Goal: Navigation & Orientation: Find specific page/section

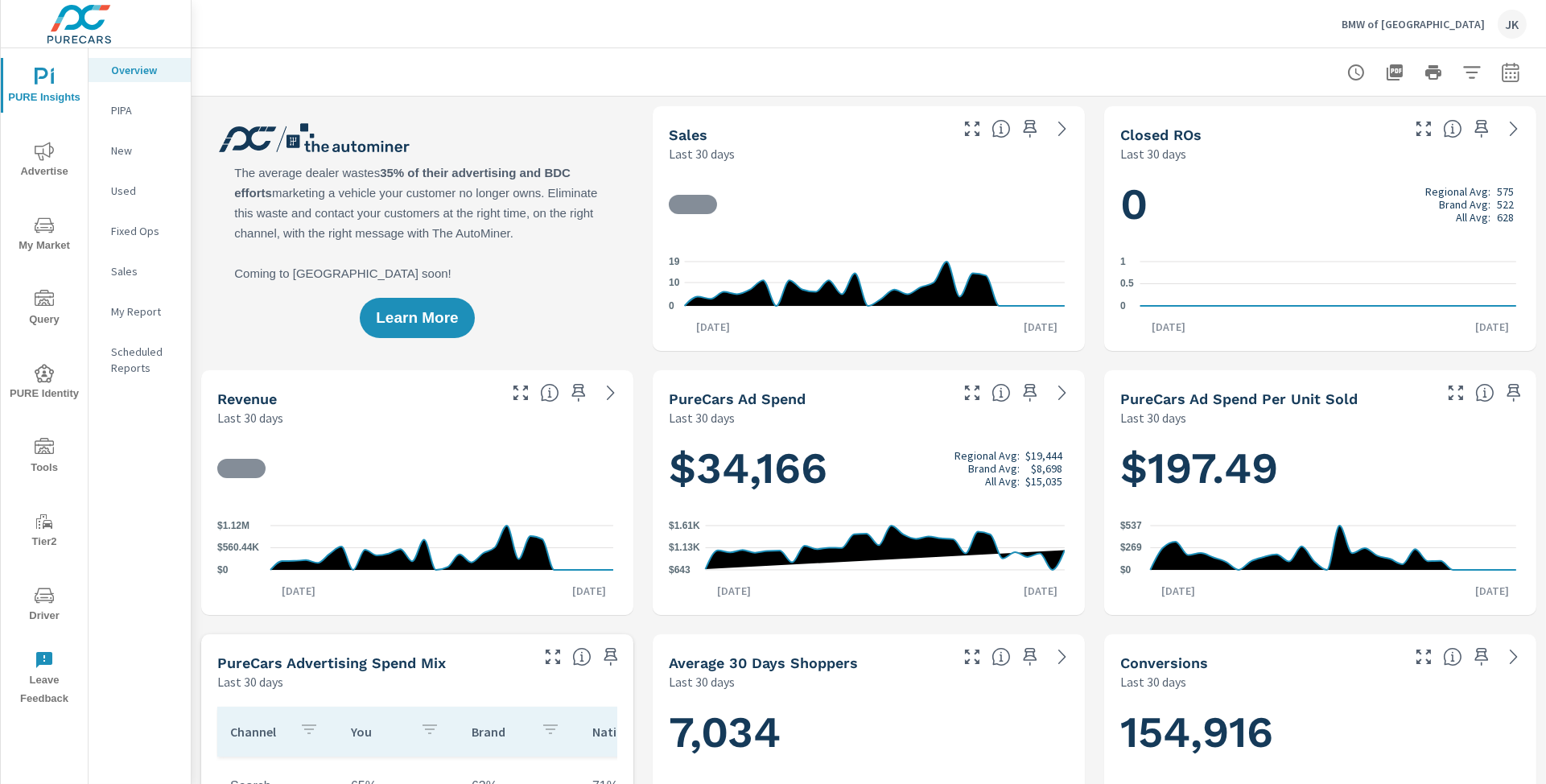
scroll to position [422, 0]
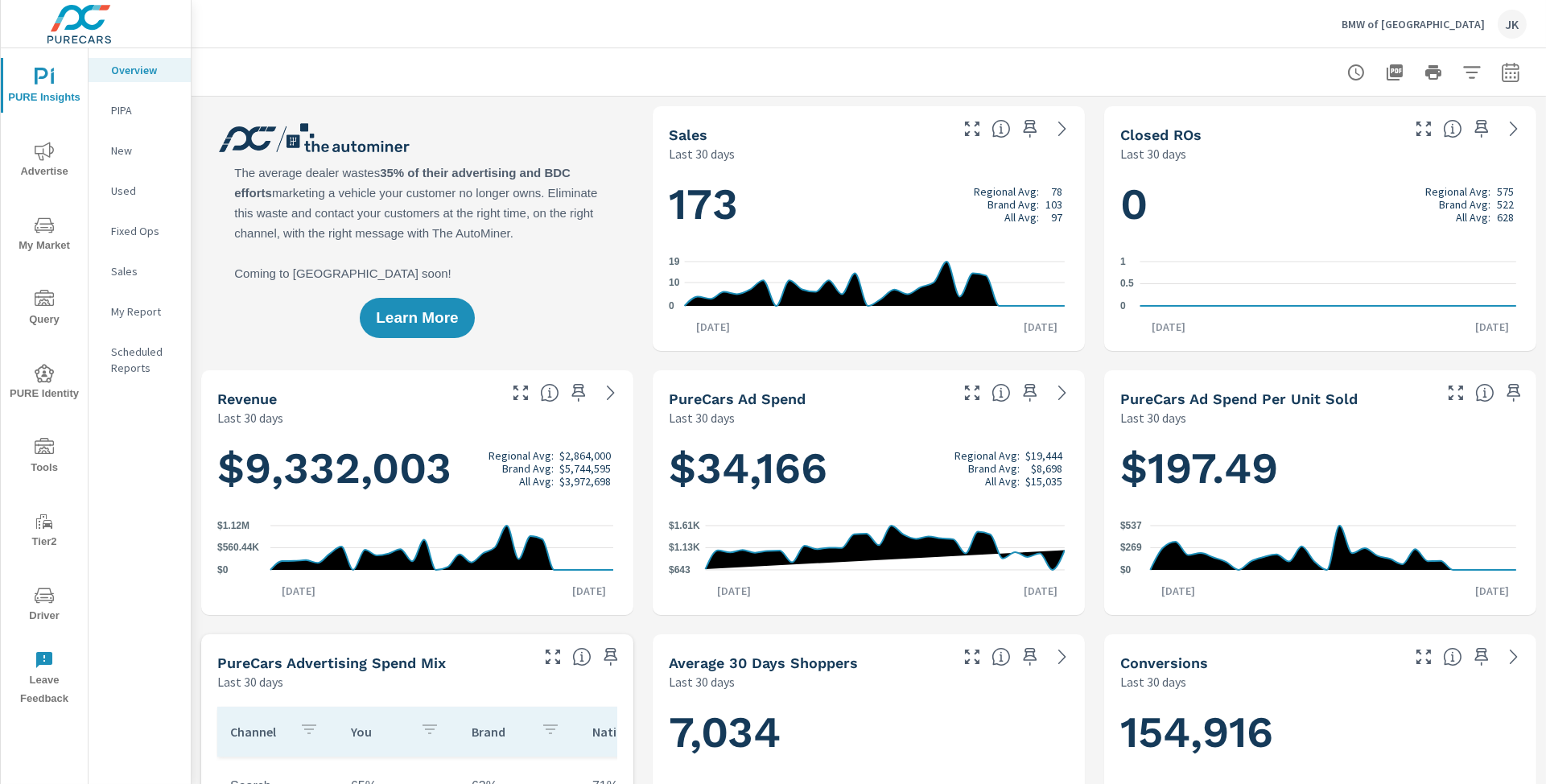
click at [546, 47] on div "BMW of [PERSON_NAME]" at bounding box center [868, 23] width 1315 height 47
click at [1505, 18] on div "JK" at bounding box center [1512, 24] width 29 height 29
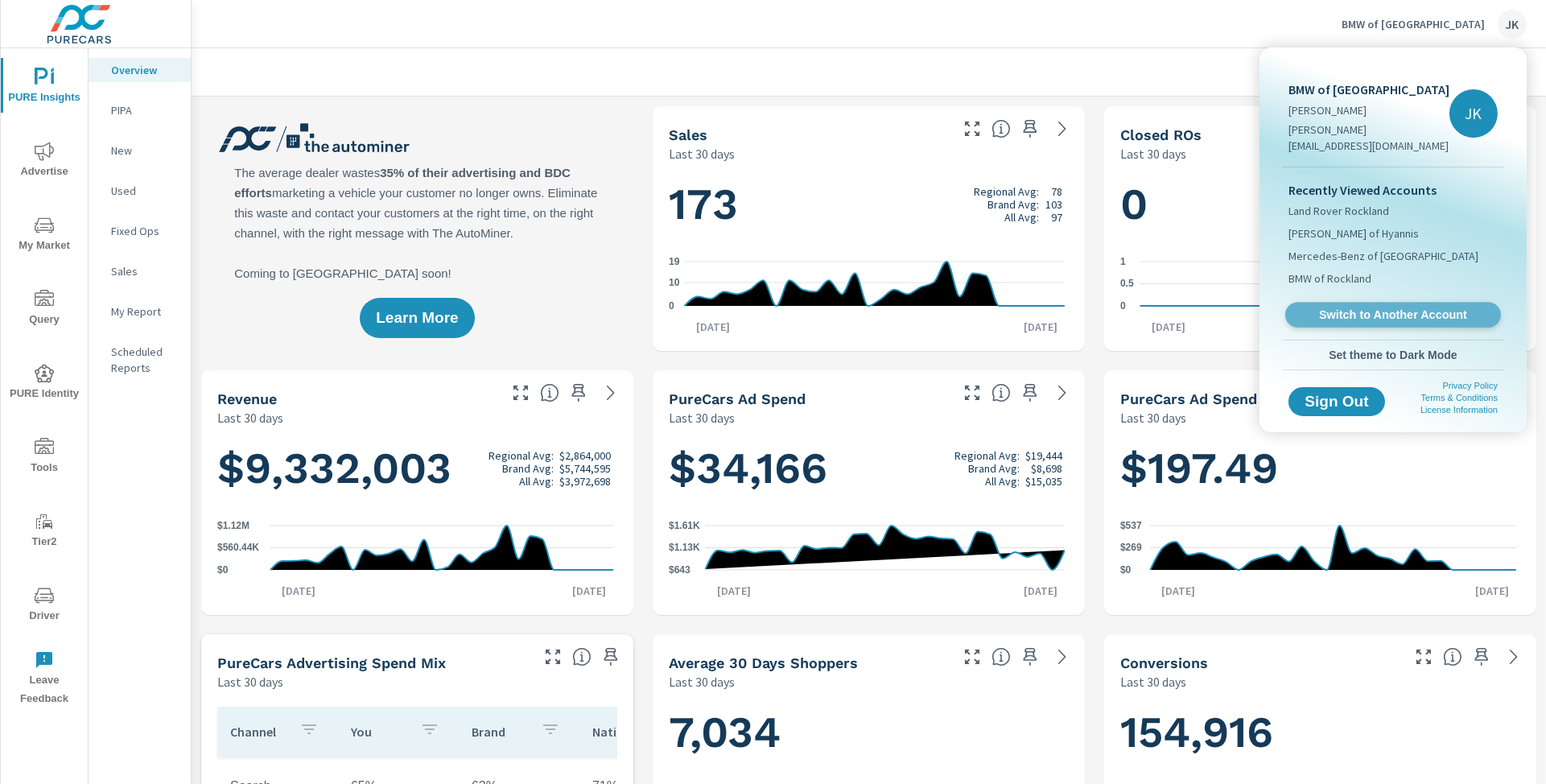
click at [1423, 307] on span "Switch to Another Account" at bounding box center [1392, 315] width 197 height 15
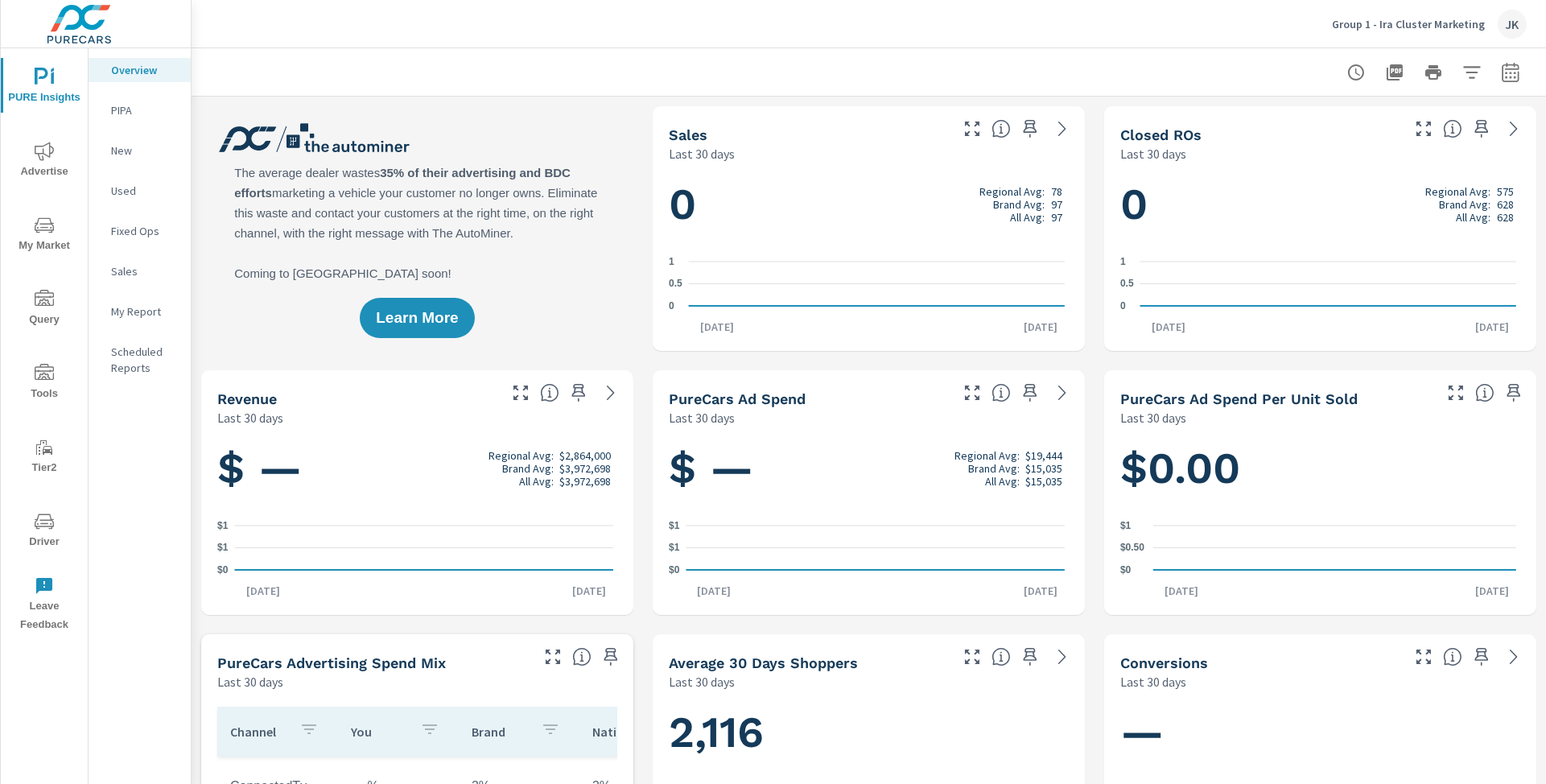
click at [37, 527] on icon "nav menu" at bounding box center [44, 521] width 19 height 19
